Goal: Information Seeking & Learning: Check status

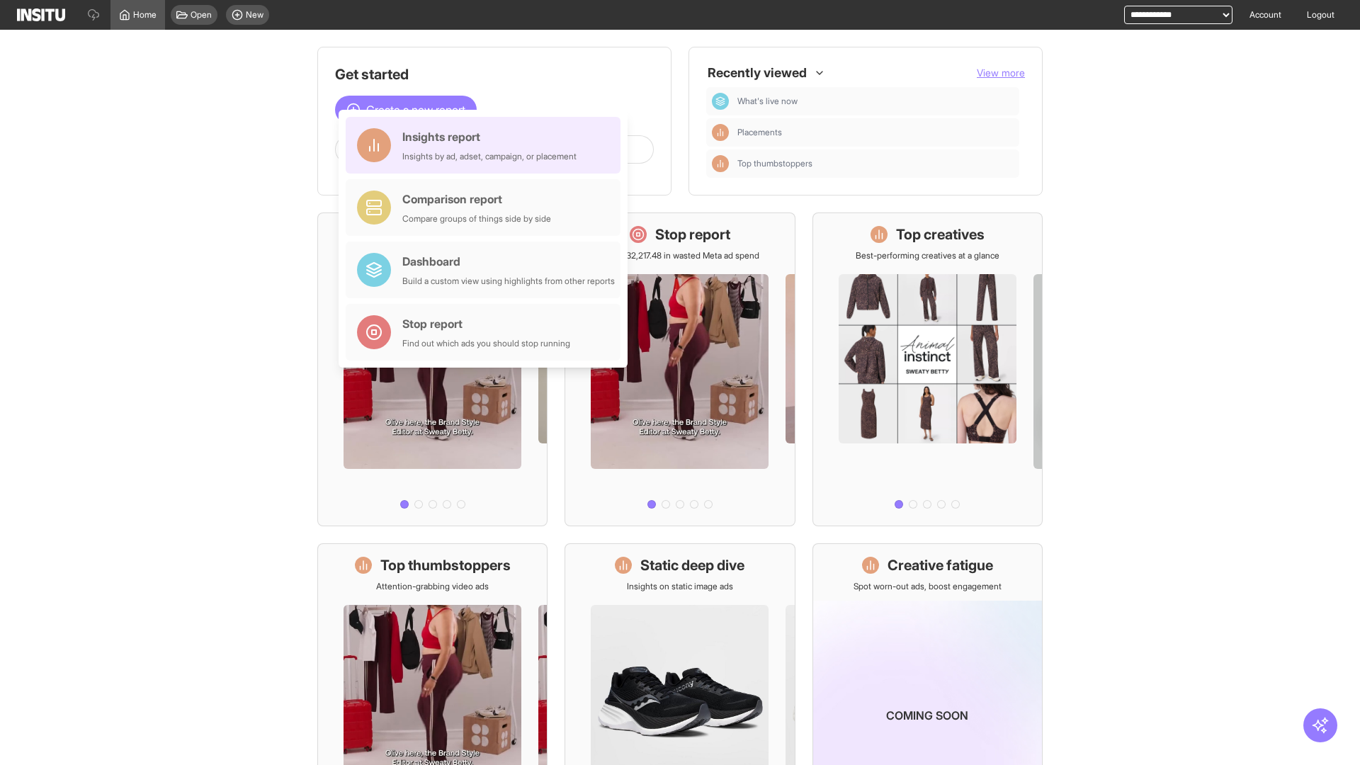
click at [487, 145] on div "Insights report Insights by ad, adset, campaign, or placement" at bounding box center [489, 145] width 174 height 34
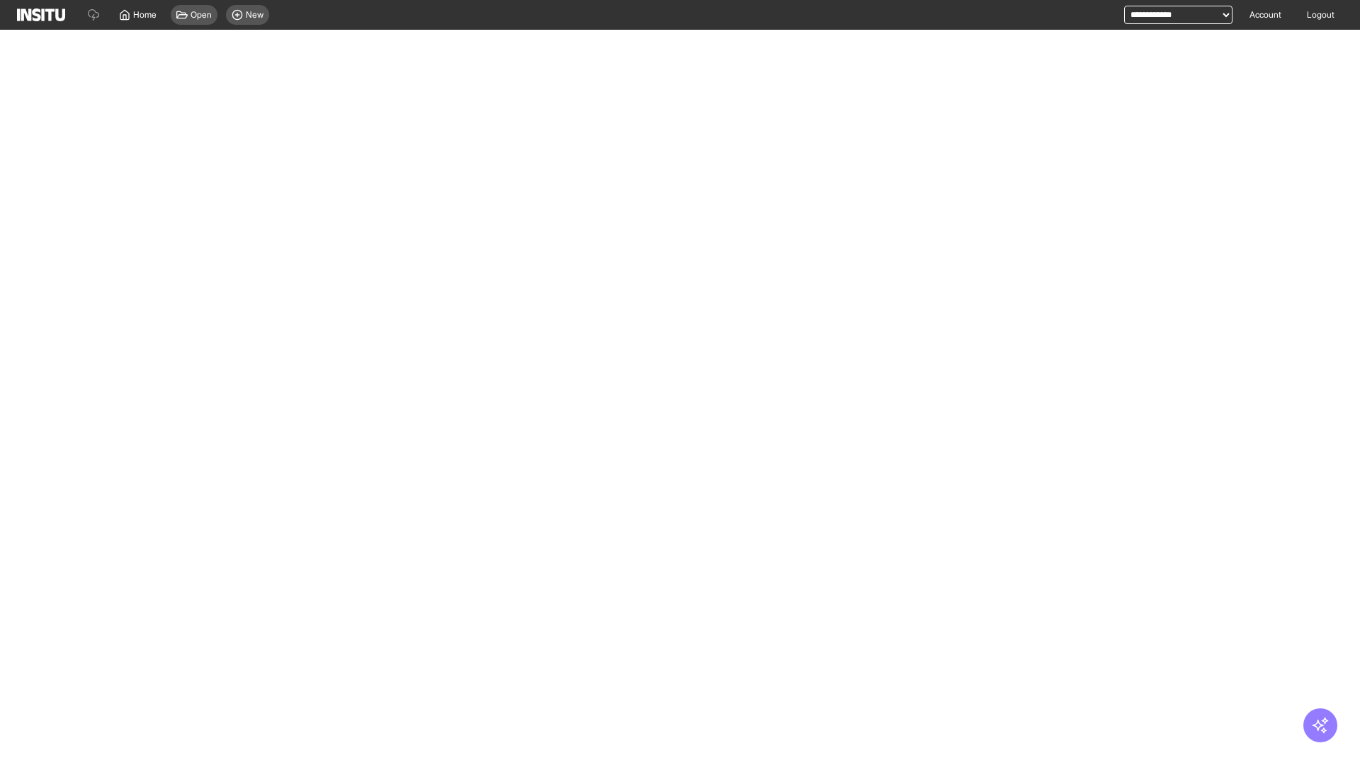
select select "**"
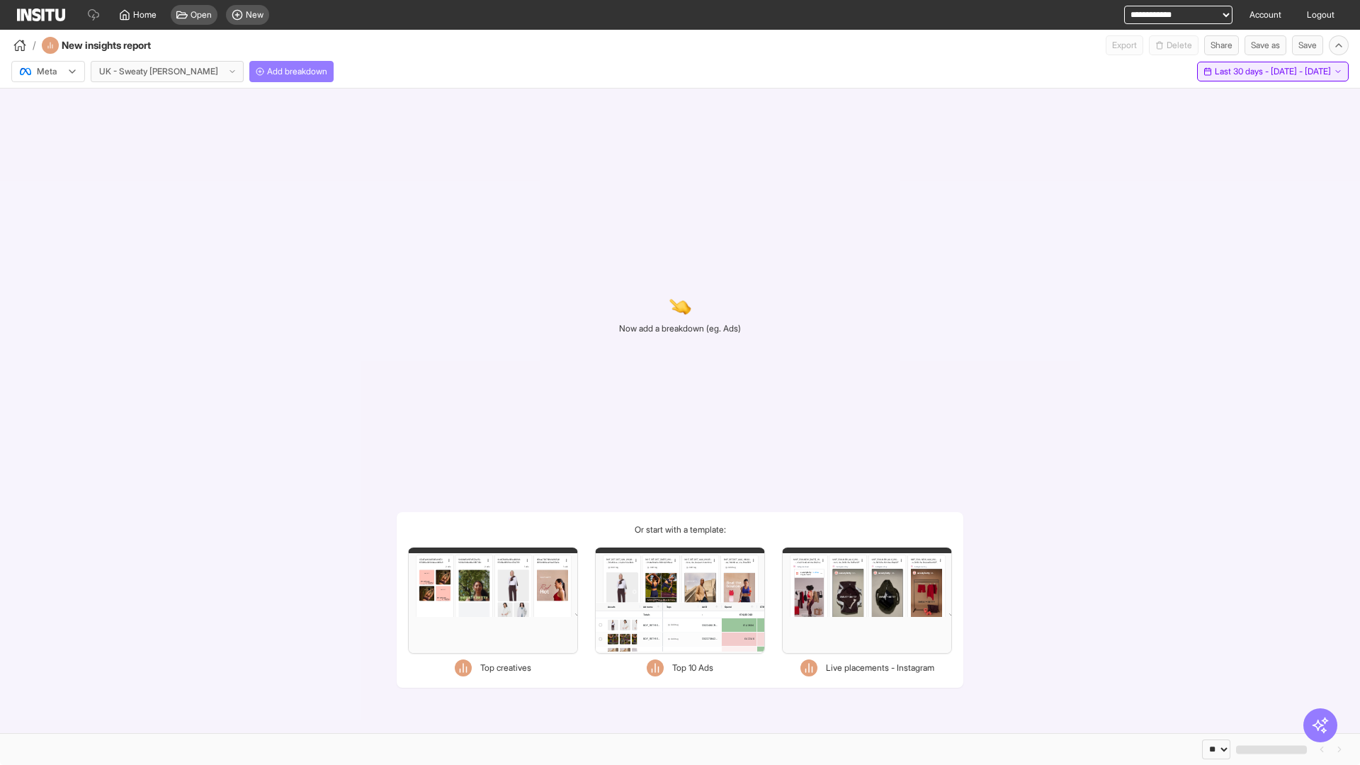
click at [1243, 72] on span "Last 30 days - [DATE] - [DATE]" at bounding box center [1273, 71] width 116 height 11
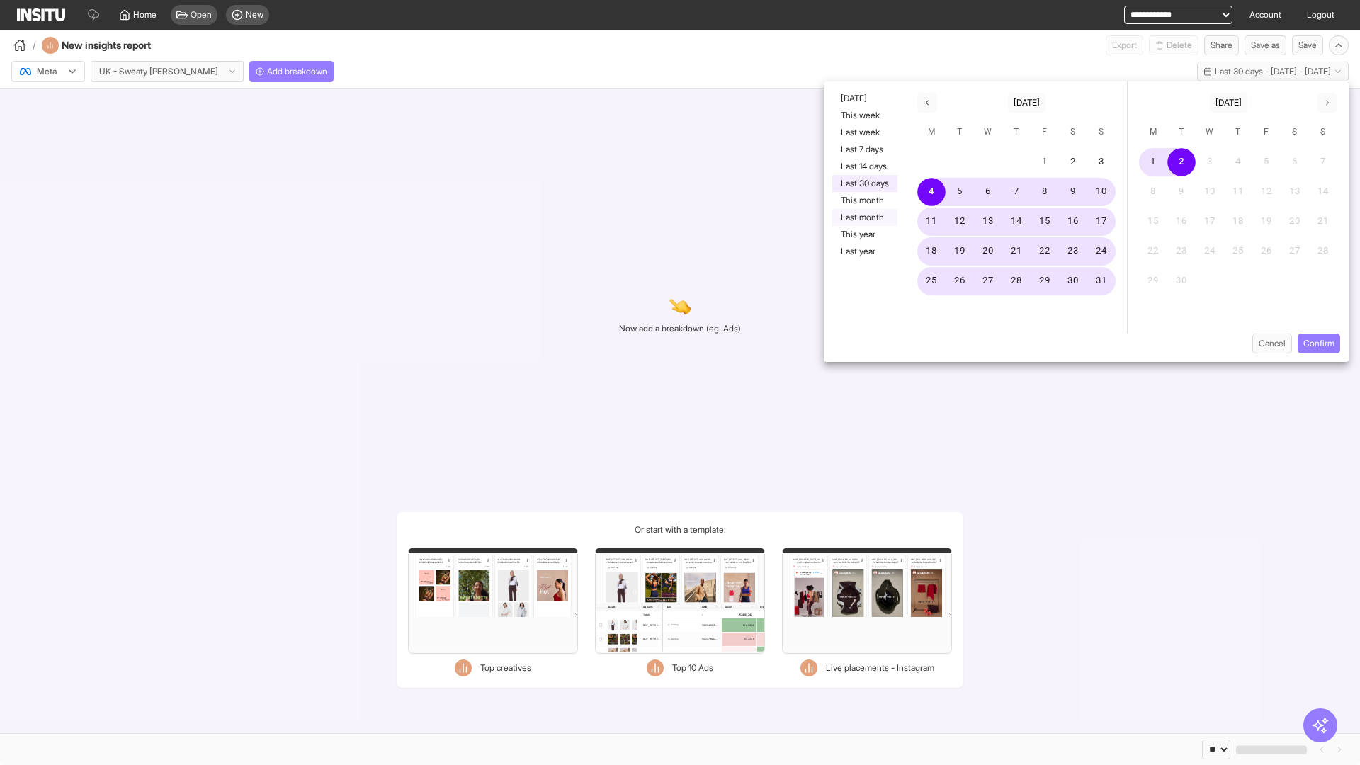
click at [863, 217] on button "Last month" at bounding box center [864, 217] width 65 height 17
